Goal: Transaction & Acquisition: Purchase product/service

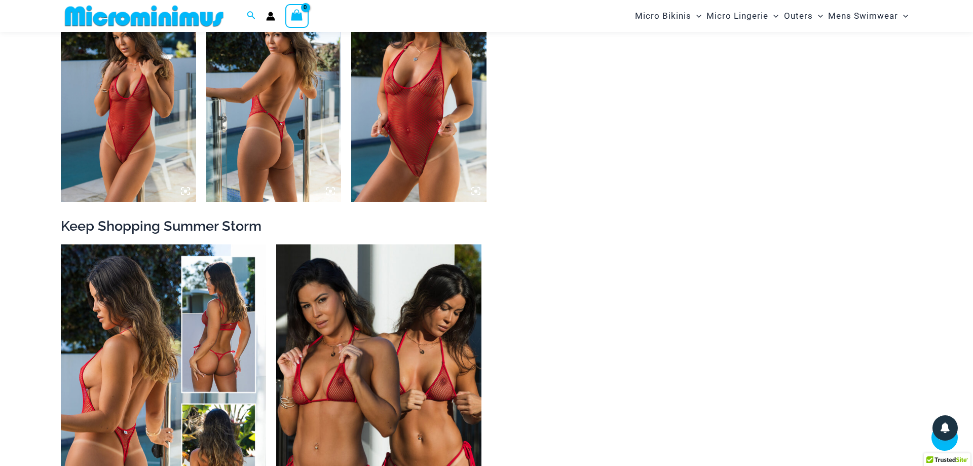
scroll to position [1645, 0]
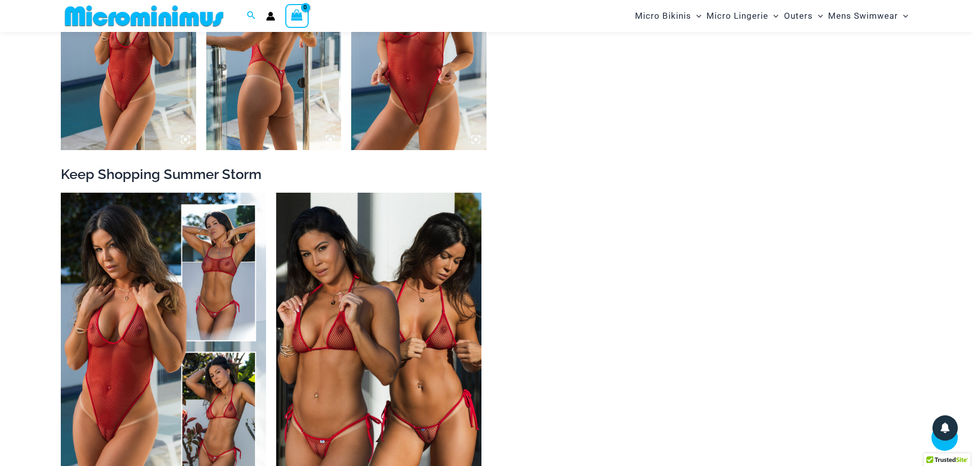
click at [420, 99] on img at bounding box center [418, 48] width 135 height 203
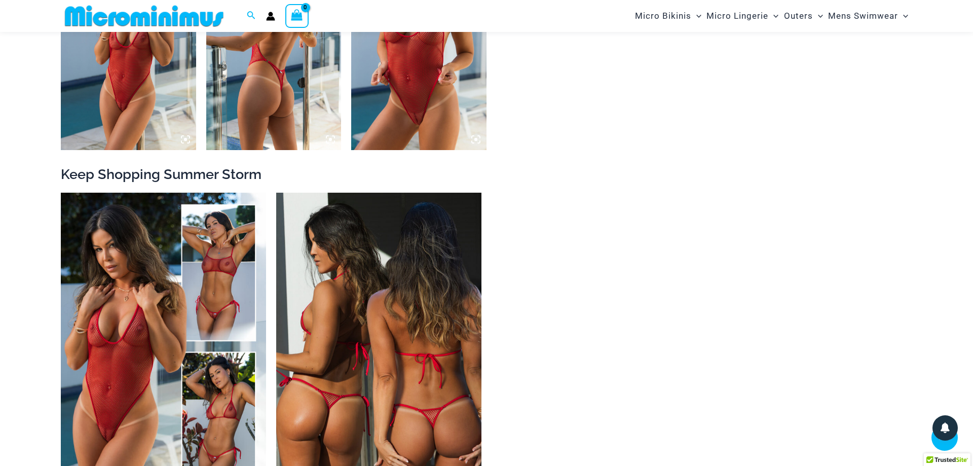
click at [394, 351] on img at bounding box center [378, 347] width 205 height 308
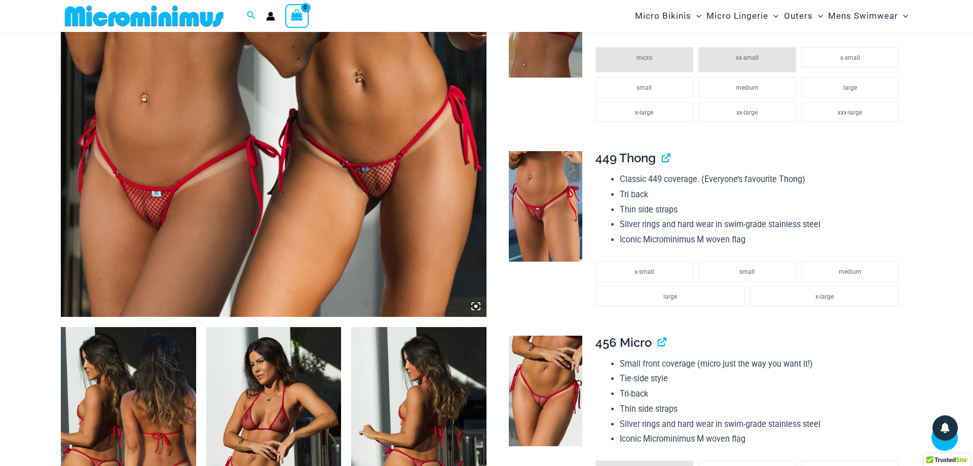
scroll to position [508, 0]
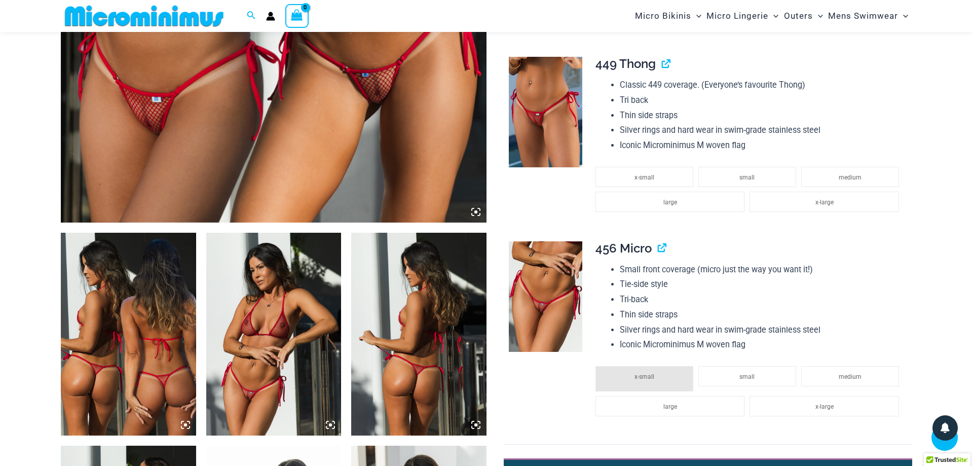
click at [256, 400] on img at bounding box center [273, 334] width 135 height 203
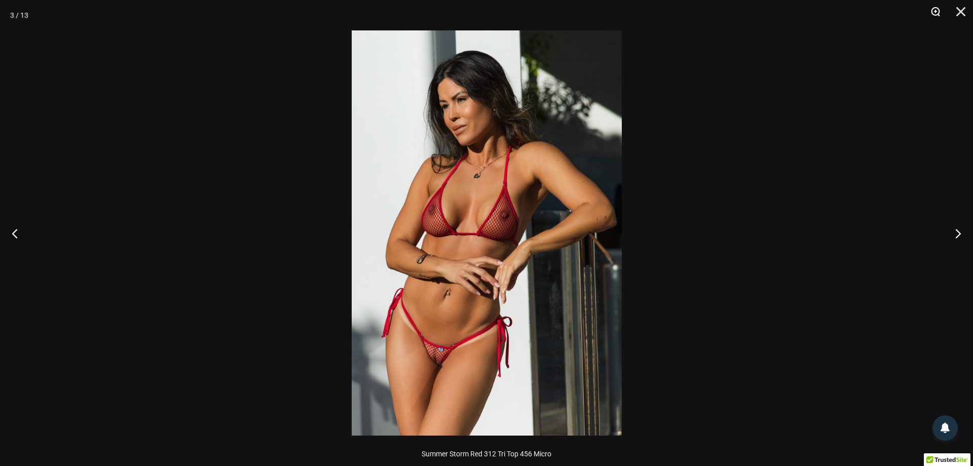
click at [937, 9] on button "Zoom" at bounding box center [931, 15] width 25 height 30
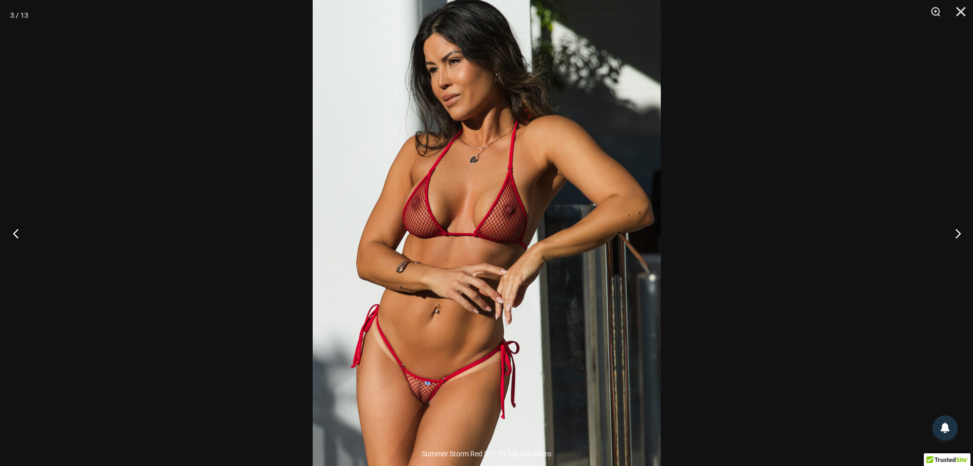
click at [11, 232] on button "Previous" at bounding box center [19, 233] width 38 height 51
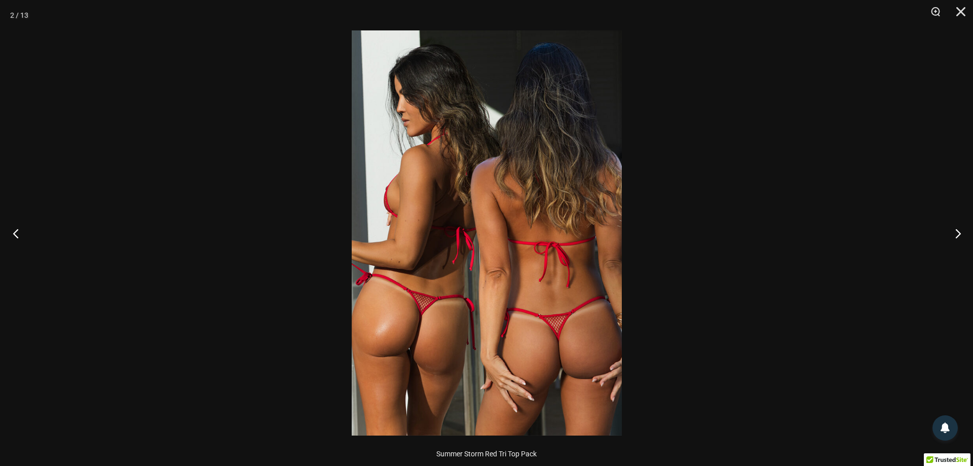
click at [11, 232] on button "Previous" at bounding box center [19, 233] width 38 height 51
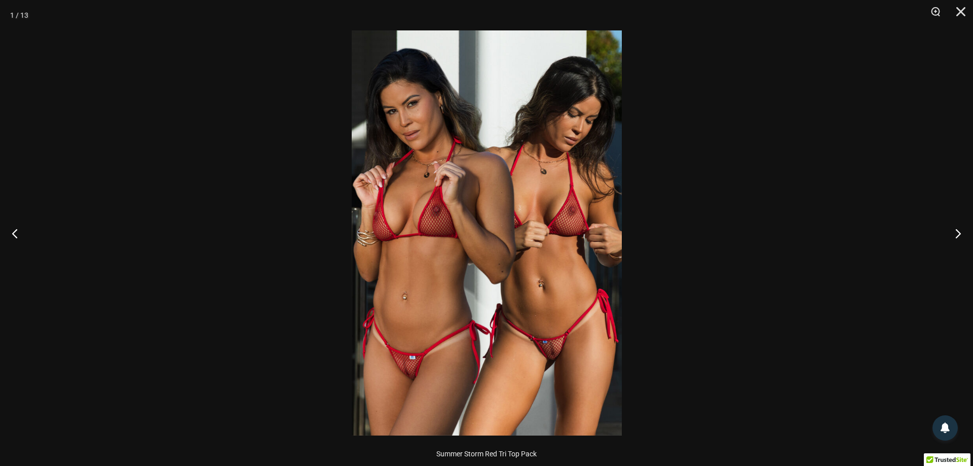
click at [549, 362] on img at bounding box center [487, 232] width 270 height 405
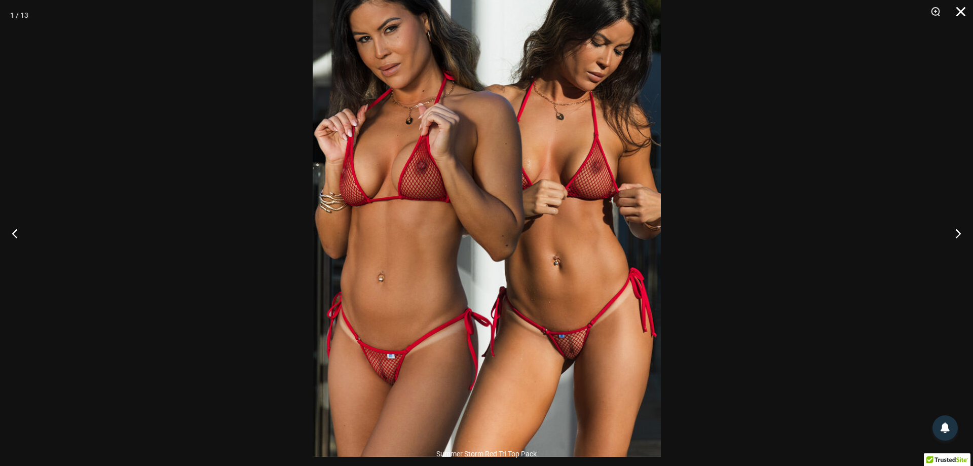
click at [959, 10] on button "Close" at bounding box center [957, 15] width 25 height 30
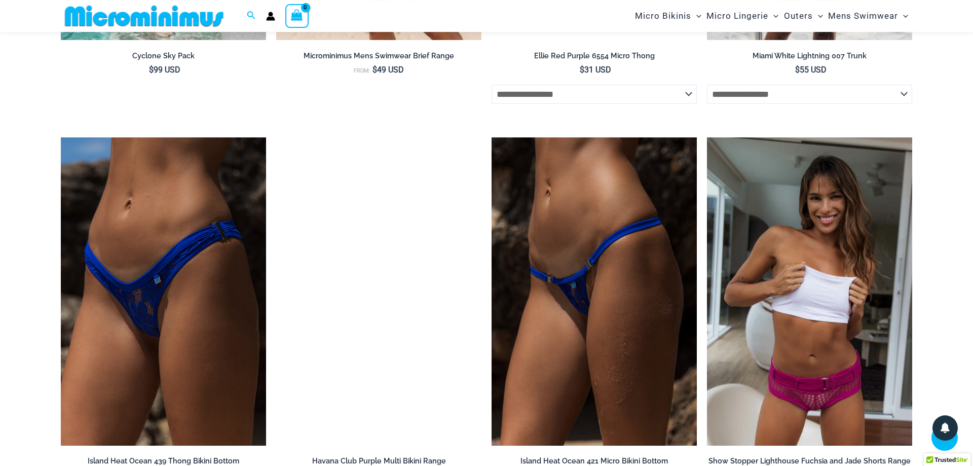
scroll to position [2731, 0]
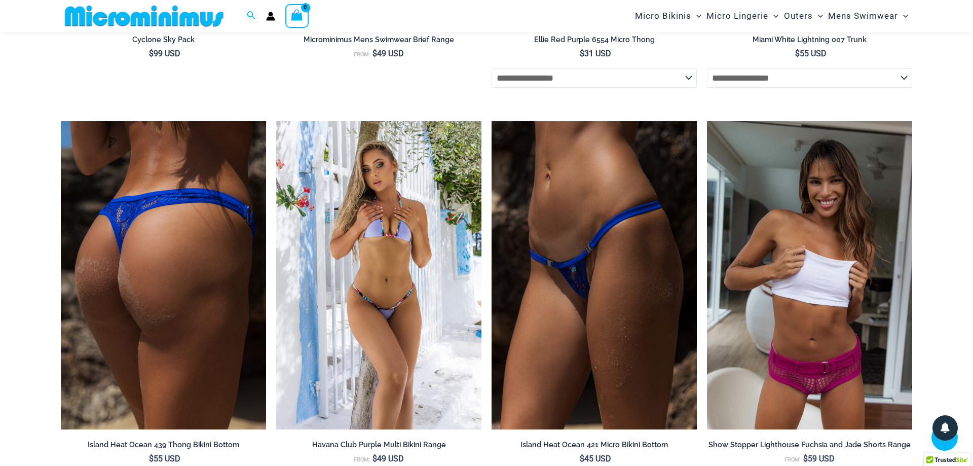
click at [174, 293] on img at bounding box center [163, 275] width 205 height 308
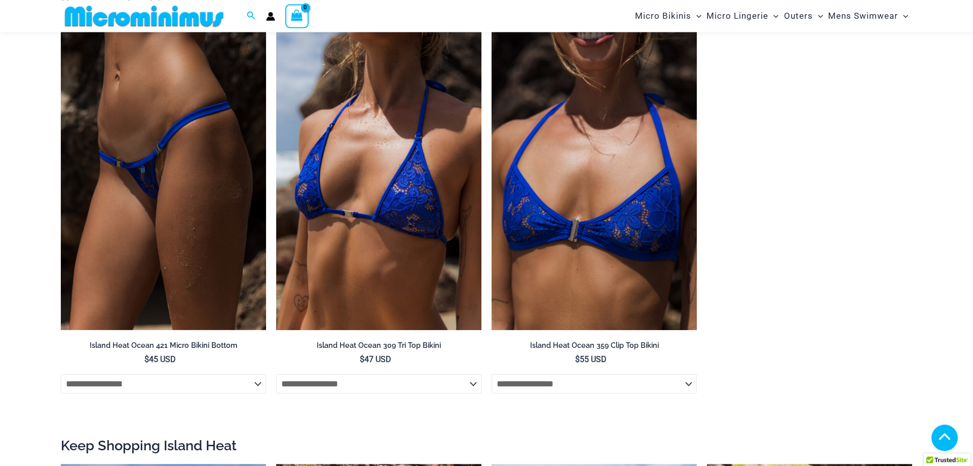
scroll to position [1180, 0]
